Goal: Information Seeking & Learning: Learn about a topic

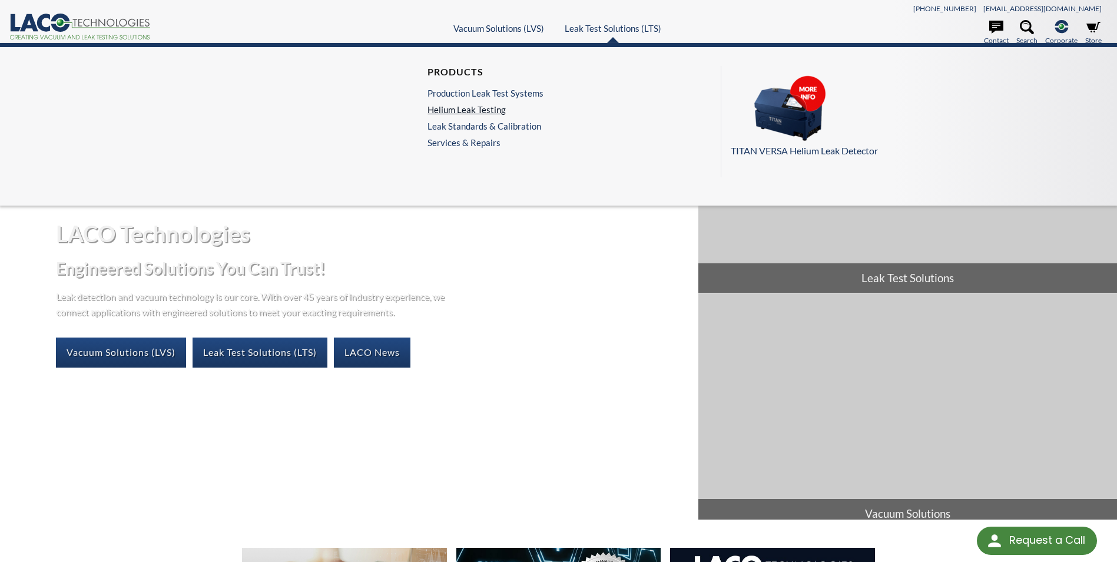
click at [467, 111] on link "Helium Leak Testing" at bounding box center [486, 109] width 116 height 11
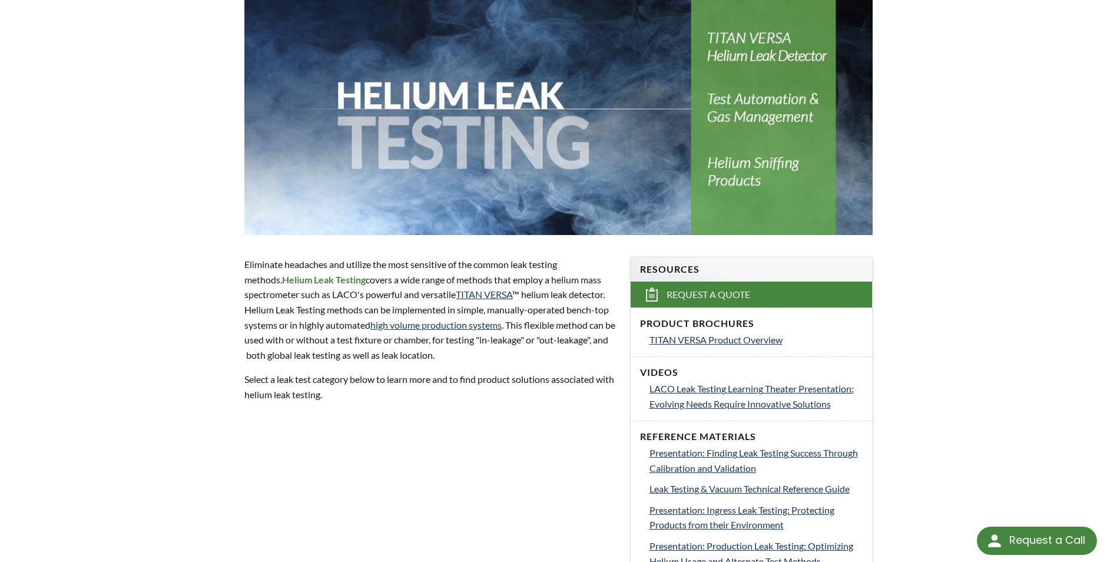
scroll to position [177, 0]
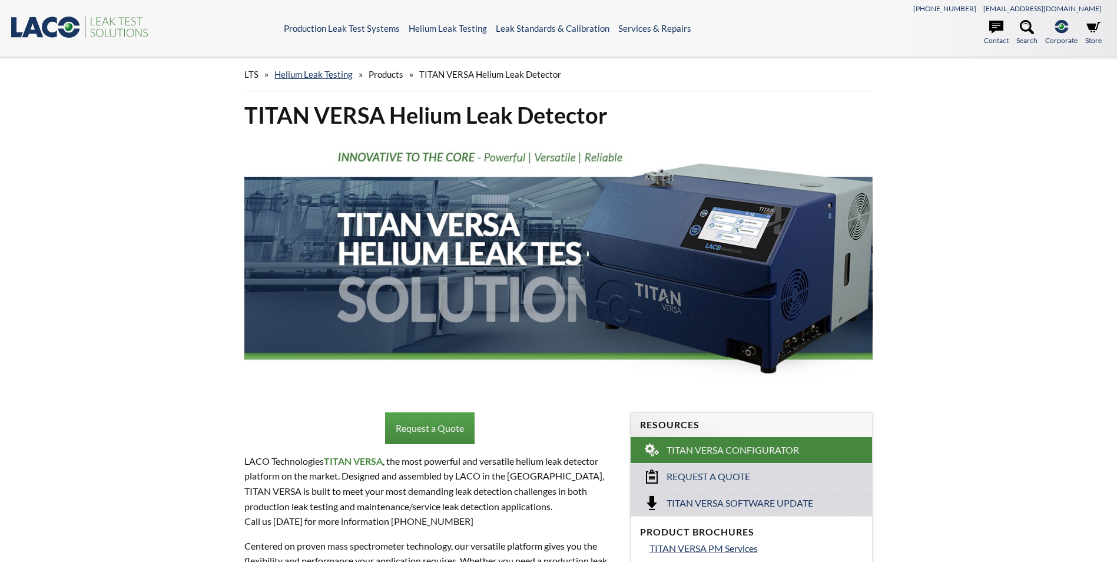
select select "Language Translate Widget"
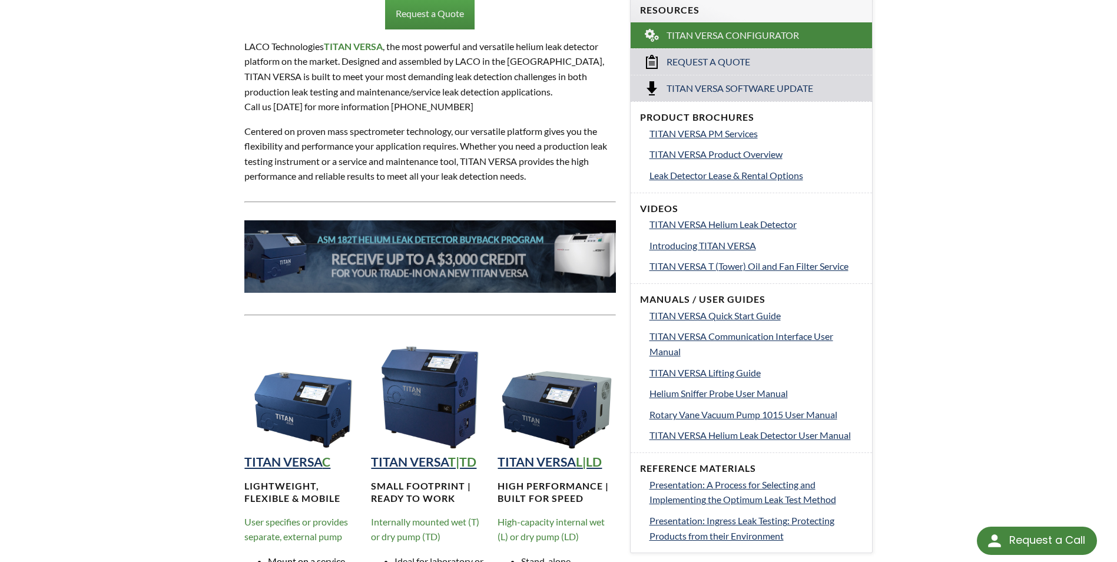
scroll to position [648, 0]
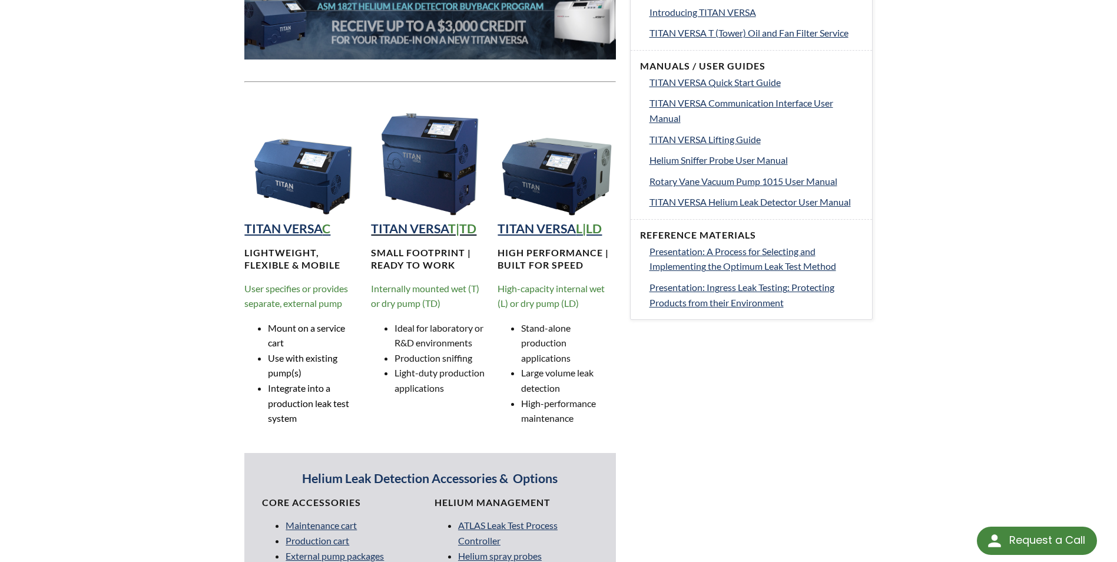
click at [439, 232] on strong "TITAN VERSA" at bounding box center [409, 228] width 77 height 15
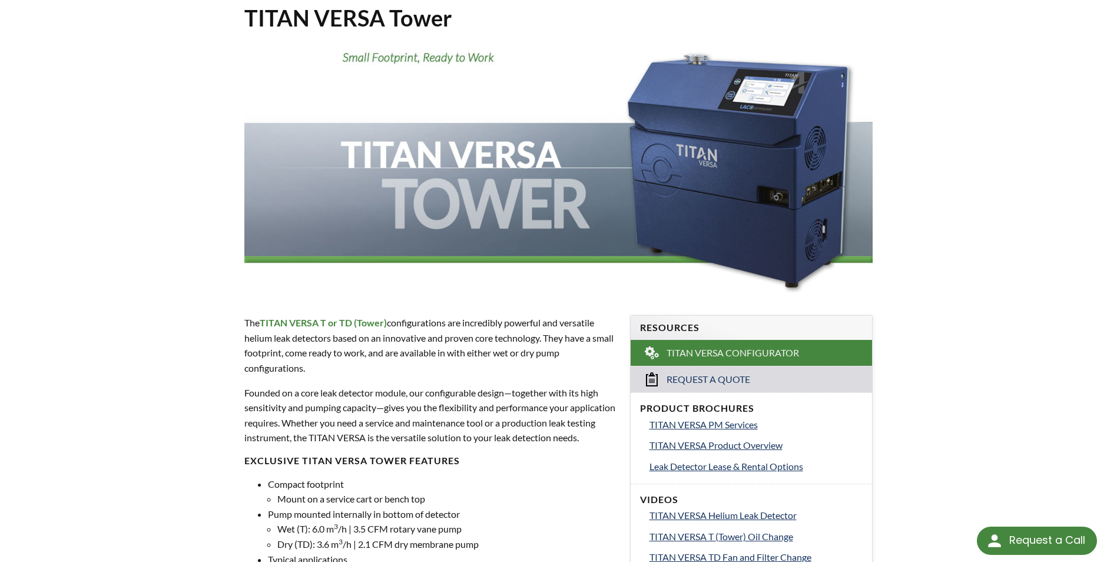
scroll to position [118, 0]
